Goal: Task Accomplishment & Management: Manage account settings

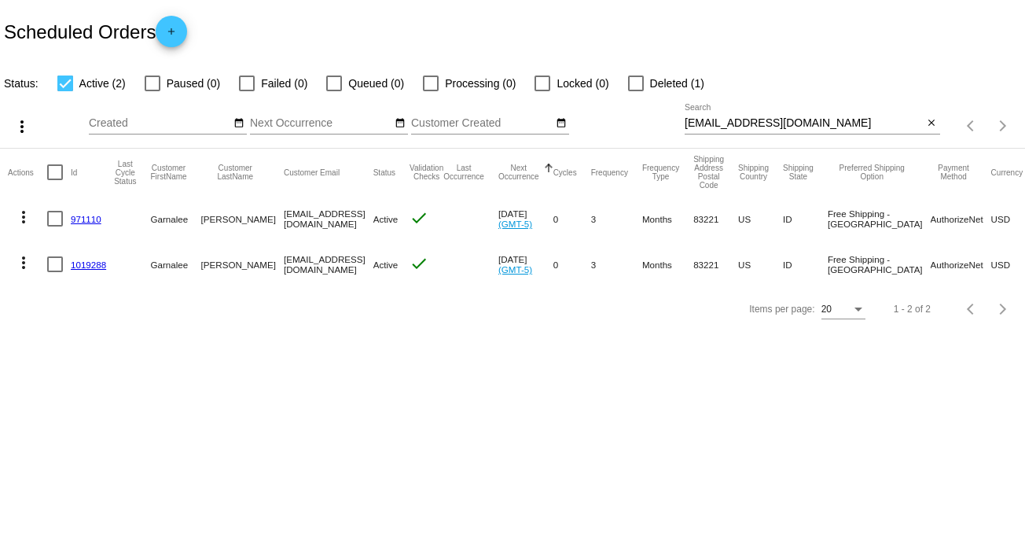
click at [20, 211] on mat-icon "more_vert" at bounding box center [23, 217] width 19 height 19
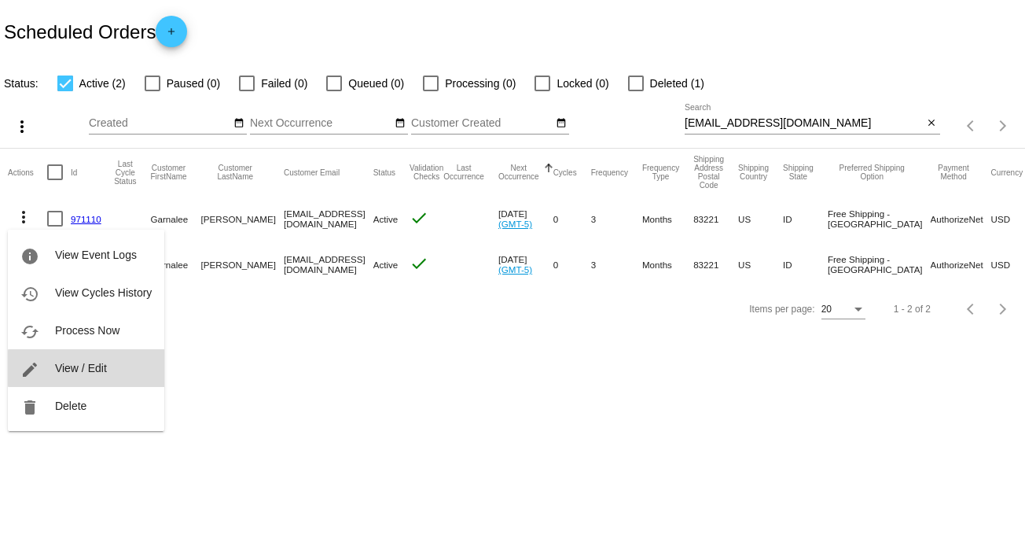
click at [101, 368] on span "View / Edit" at bounding box center [81, 368] width 52 height 13
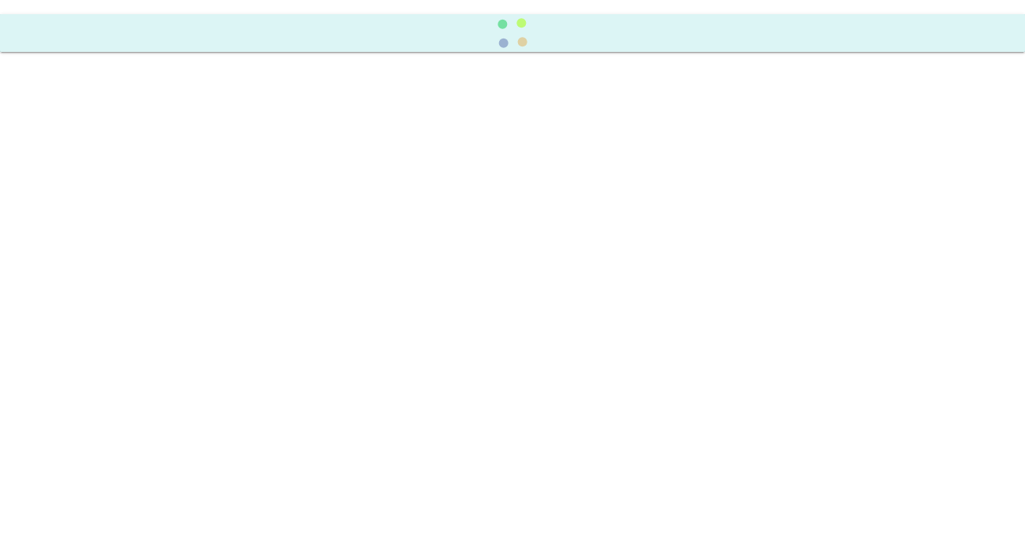
drag, startPoint x: 101, startPoint y: 367, endPoint x: 508, endPoint y: 325, distance: 408.6
click at [252, 361] on body at bounding box center [512, 276] width 1025 height 553
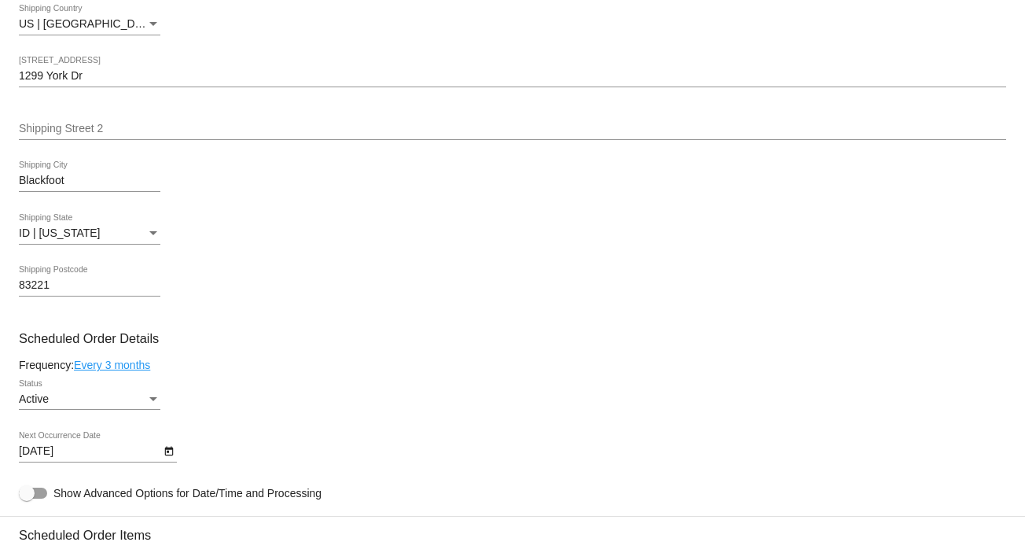
scroll to position [606, 0]
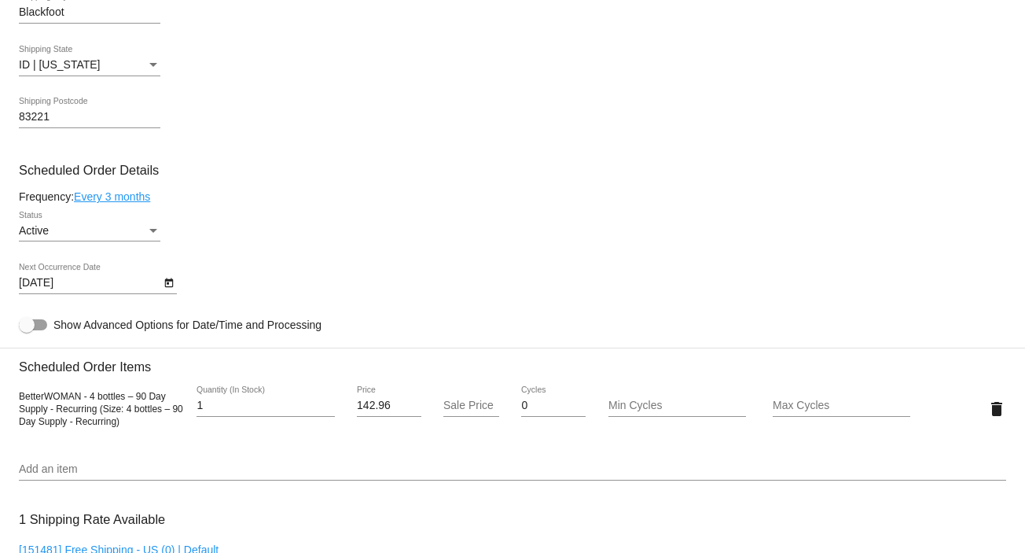
click at [147, 236] on div "Status" at bounding box center [153, 231] width 14 height 13
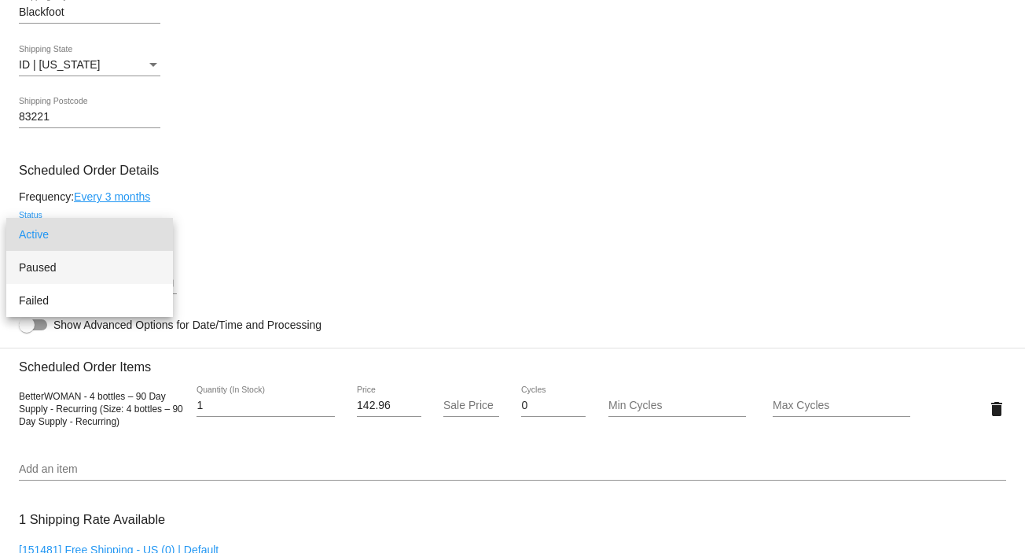
click at [141, 253] on span "Paused" at bounding box center [89, 267] width 141 height 33
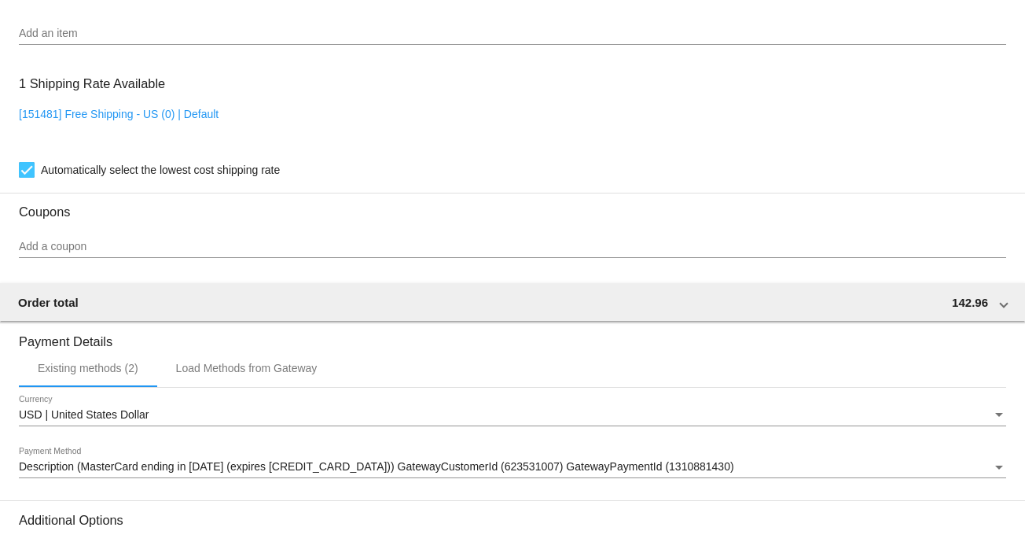
scroll to position [1215, 0]
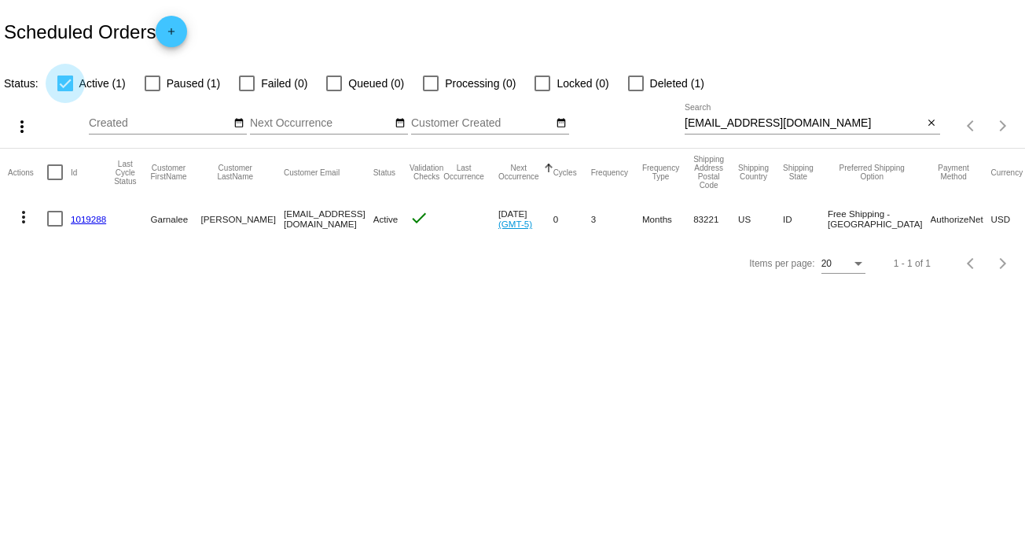
click at [65, 79] on div at bounding box center [65, 83] width 16 height 16
click at [65, 91] on input "Active (1)" at bounding box center [64, 91] width 1 height 1
checkbox input "false"
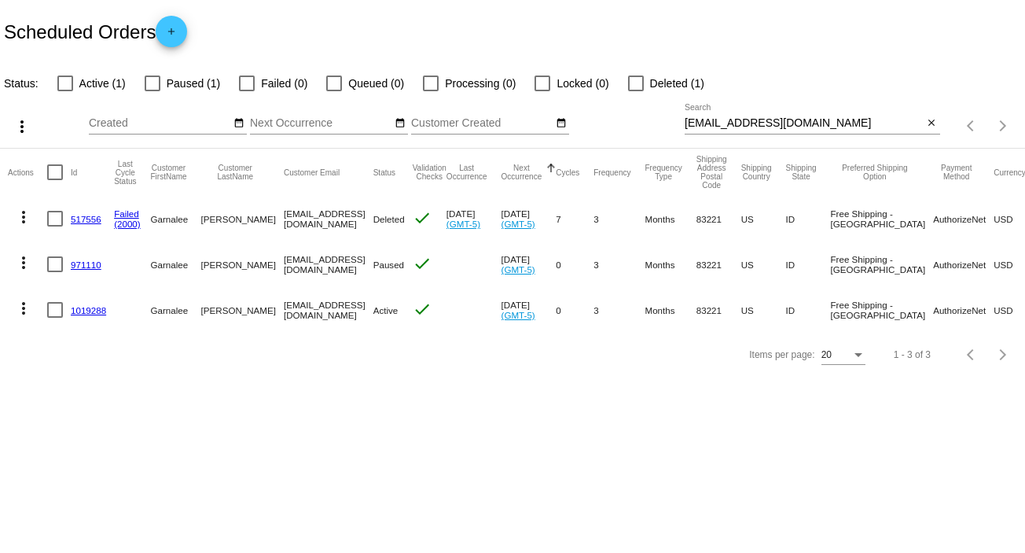
click at [18, 259] on mat-icon "more_vert" at bounding box center [23, 262] width 19 height 19
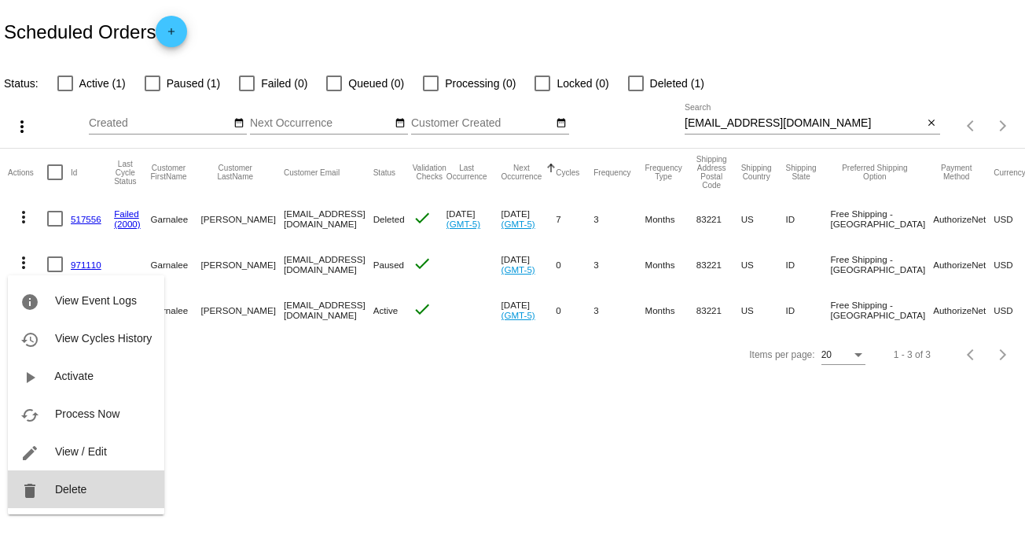
click at [60, 483] on span "Delete" at bounding box center [70, 489] width 31 height 13
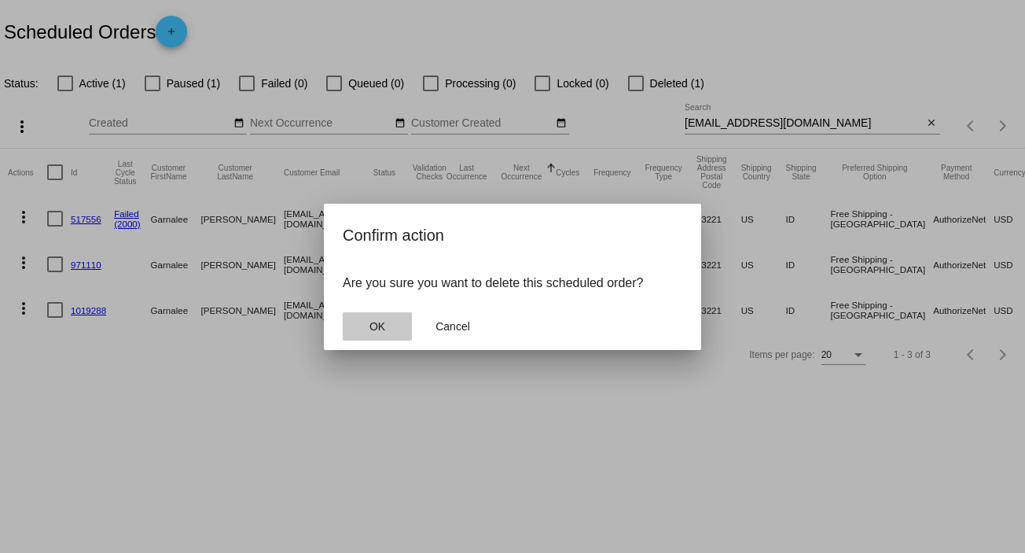
click at [379, 322] on span "OK" at bounding box center [377, 326] width 16 height 13
